Goal: Task Accomplishment & Management: Use online tool/utility

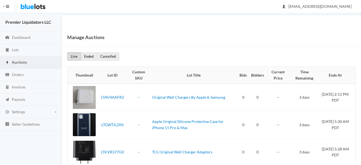
click at [18, 59] on link "Auctions" at bounding box center [31, 62] width 62 height 12
click at [10, 48] on link "Lots" at bounding box center [31, 50] width 62 height 12
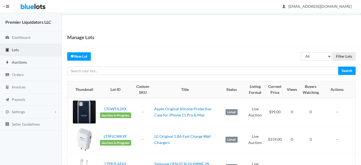
click at [17, 60] on span "Auctions" at bounding box center [19, 62] width 15 height 5
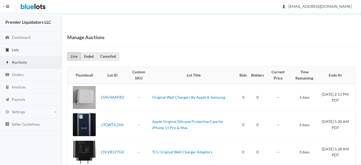
click at [16, 49] on span "Lots" at bounding box center [15, 49] width 7 height 5
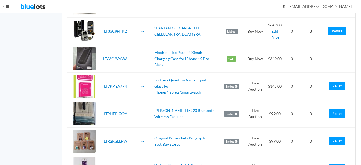
scroll to position [807, 0]
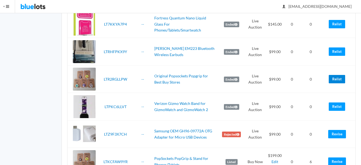
click at [341, 78] on link "Relist" at bounding box center [337, 79] width 16 height 8
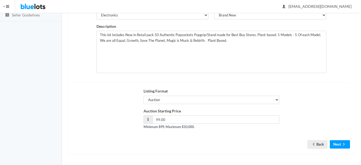
scroll to position [109, 0]
click at [340, 141] on button "Next" at bounding box center [340, 144] width 20 height 8
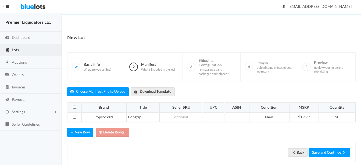
click at [336, 148] on div "Back Save and Continue" at bounding box center [211, 152] width 289 height 20
click at [334, 149] on button "Save and Continue" at bounding box center [329, 152] width 41 height 8
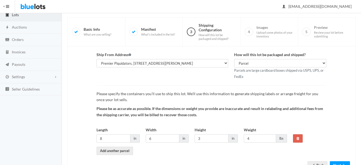
scroll to position [56, 0]
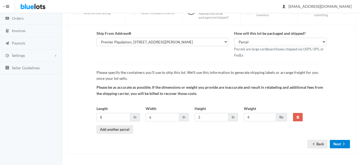
click at [340, 143] on button "Next" at bounding box center [340, 144] width 20 height 8
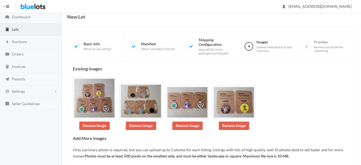
scroll to position [71, 0]
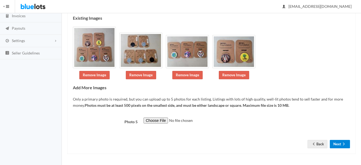
click at [337, 142] on button "Next" at bounding box center [340, 144] width 20 height 8
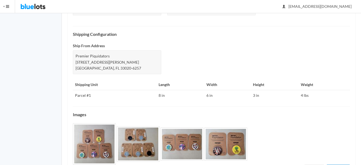
scroll to position [236, 0]
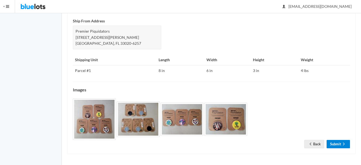
click at [341, 145] on icon "arrow forward" at bounding box center [343, 143] width 5 height 4
